Goal: Navigation & Orientation: Find specific page/section

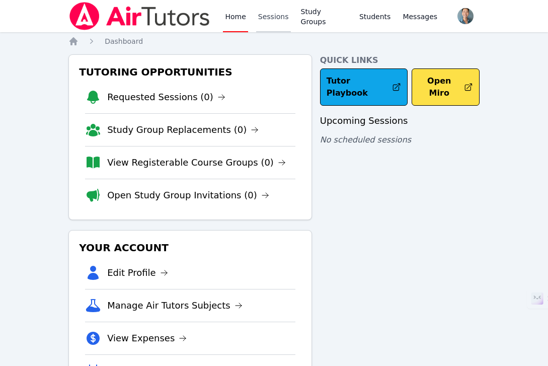
click at [273, 21] on link "Sessions" at bounding box center [273, 16] width 35 height 32
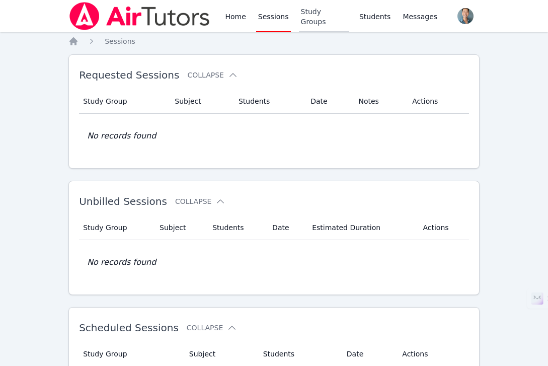
click at [329, 9] on link "Study Groups" at bounding box center [324, 16] width 50 height 32
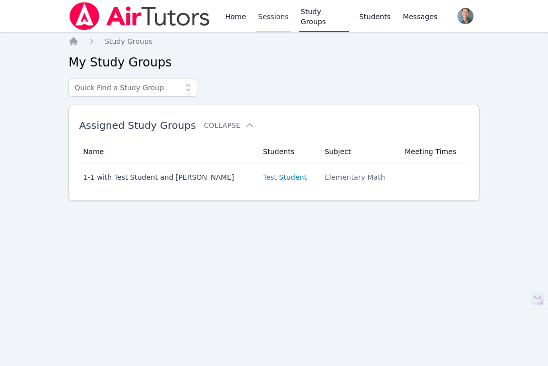
click at [271, 16] on link "Sessions" at bounding box center [273, 16] width 35 height 32
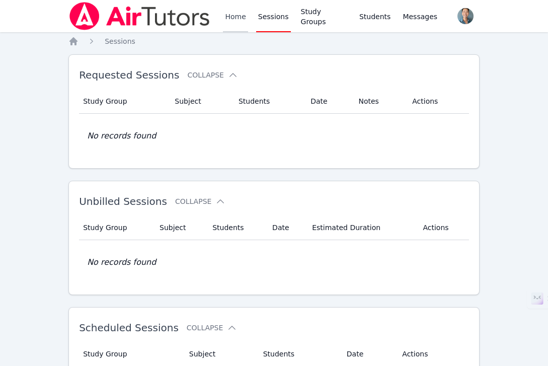
click at [226, 17] on link "Home" at bounding box center [235, 16] width 25 height 32
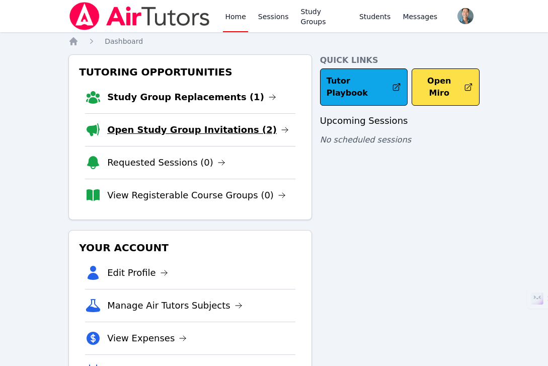
click at [205, 129] on link "Open Study Group Invitations (2)" at bounding box center [198, 130] width 182 height 14
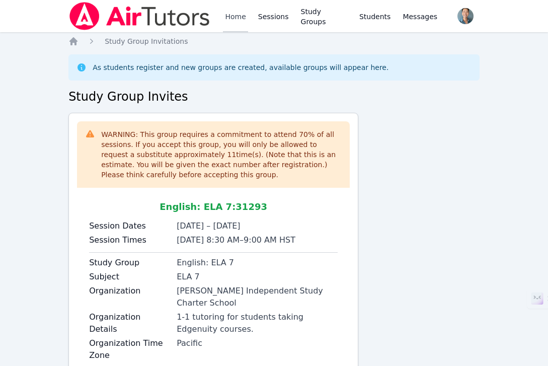
click at [239, 18] on link "Home" at bounding box center [235, 16] width 25 height 32
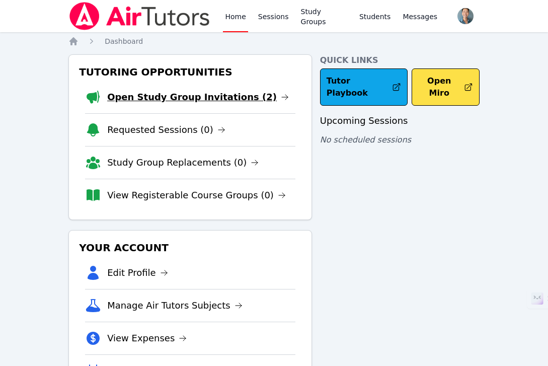
click at [208, 98] on link "Open Study Group Invitations (2)" at bounding box center [198, 97] width 182 height 14
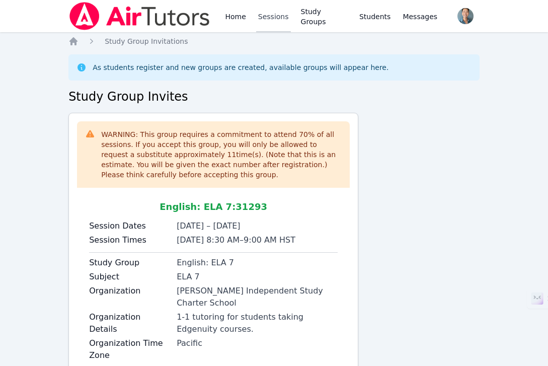
click at [265, 14] on link "Sessions" at bounding box center [273, 16] width 35 height 32
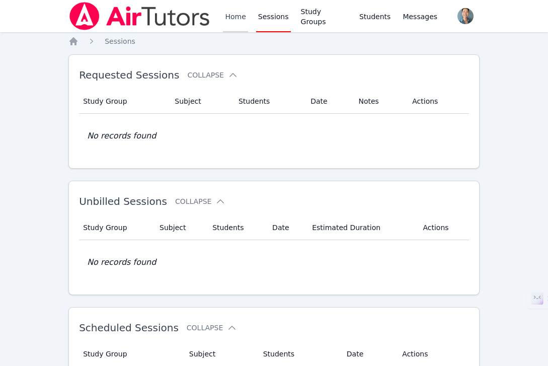
click at [234, 12] on link "Home" at bounding box center [235, 16] width 25 height 32
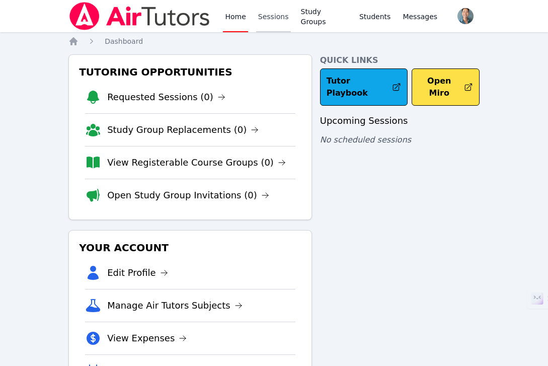
click at [280, 20] on link "Sessions" at bounding box center [273, 16] width 35 height 32
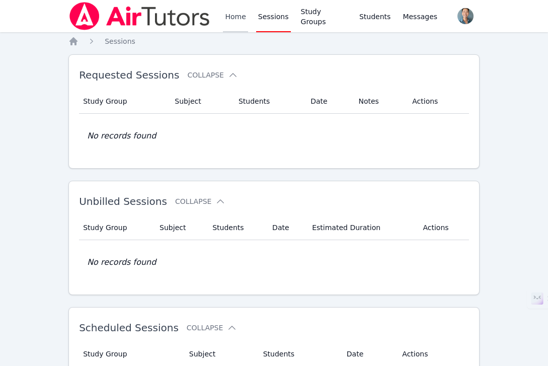
click at [236, 13] on link "Home" at bounding box center [235, 16] width 25 height 32
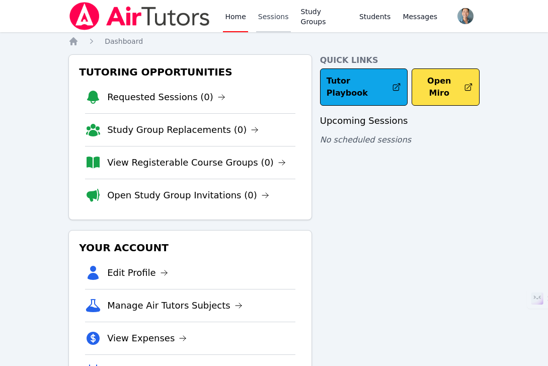
click at [279, 11] on link "Sessions" at bounding box center [273, 16] width 35 height 32
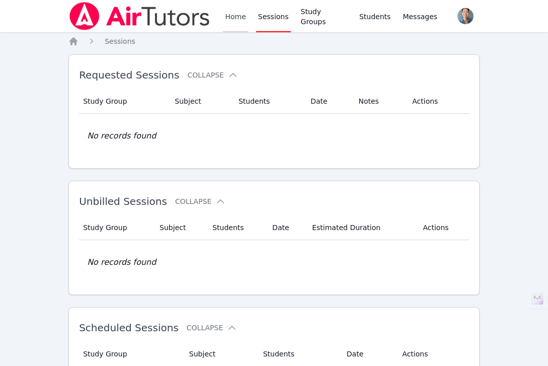
click at [230, 16] on link "Home" at bounding box center [235, 16] width 25 height 32
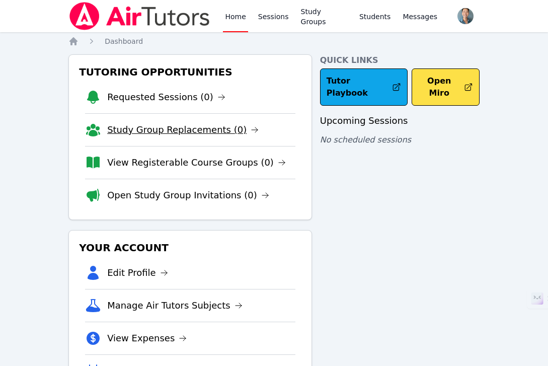
click at [192, 135] on link "Study Group Replacements (0)" at bounding box center [183, 130] width 152 height 14
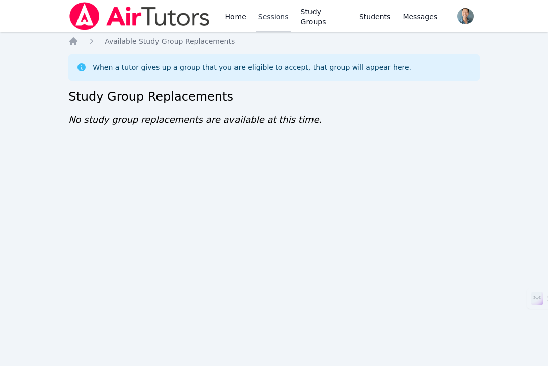
click at [260, 8] on link "Sessions" at bounding box center [273, 16] width 35 height 32
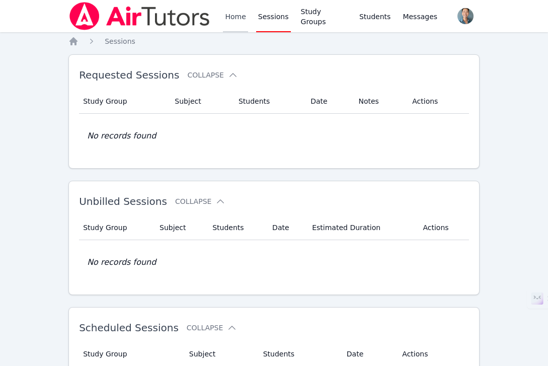
click at [231, 18] on link "Home" at bounding box center [235, 16] width 25 height 32
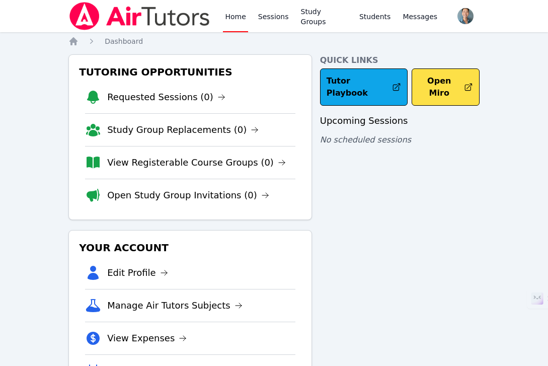
click at [245, 18] on link "Home" at bounding box center [235, 16] width 25 height 32
click at [276, 18] on link "Sessions" at bounding box center [273, 16] width 35 height 32
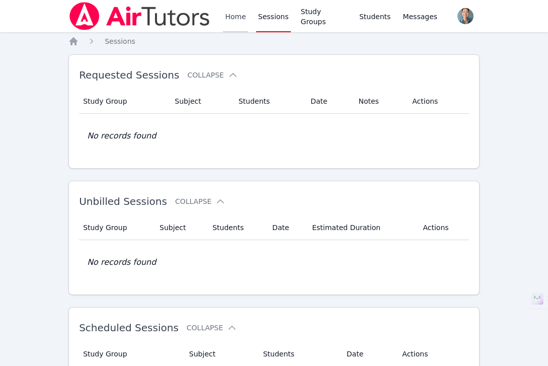
click at [241, 20] on link "Home" at bounding box center [235, 16] width 25 height 32
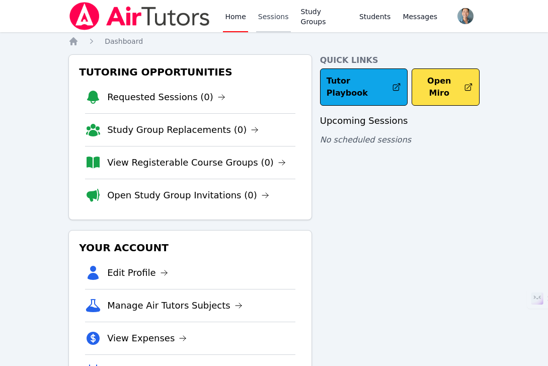
click at [270, 15] on link "Sessions" at bounding box center [273, 16] width 35 height 32
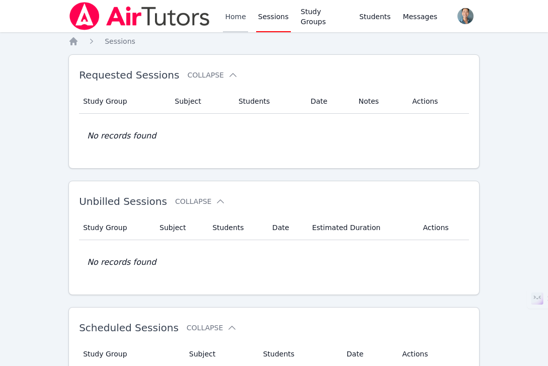
click at [234, 18] on link "Home" at bounding box center [235, 16] width 25 height 32
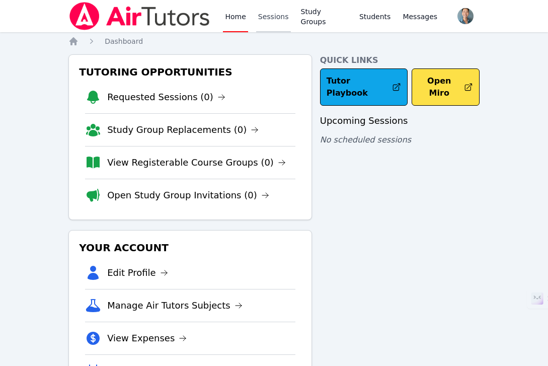
click at [274, 18] on link "Sessions" at bounding box center [273, 16] width 35 height 32
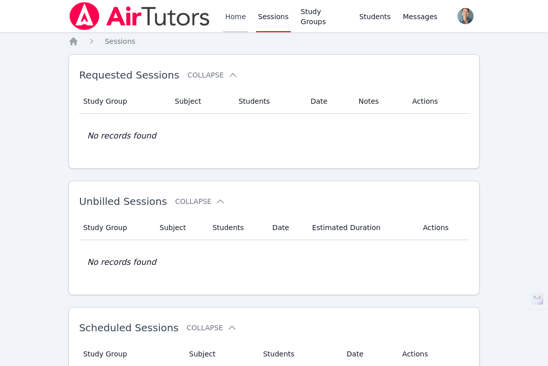
click at [238, 19] on link "Home" at bounding box center [235, 16] width 25 height 32
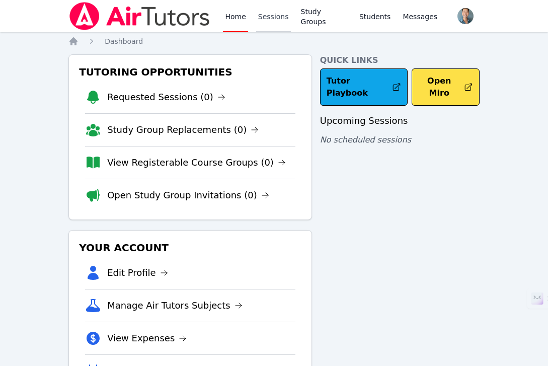
click at [279, 26] on link "Sessions" at bounding box center [273, 16] width 35 height 32
